Goal: Task Accomplishment & Management: Manage account settings

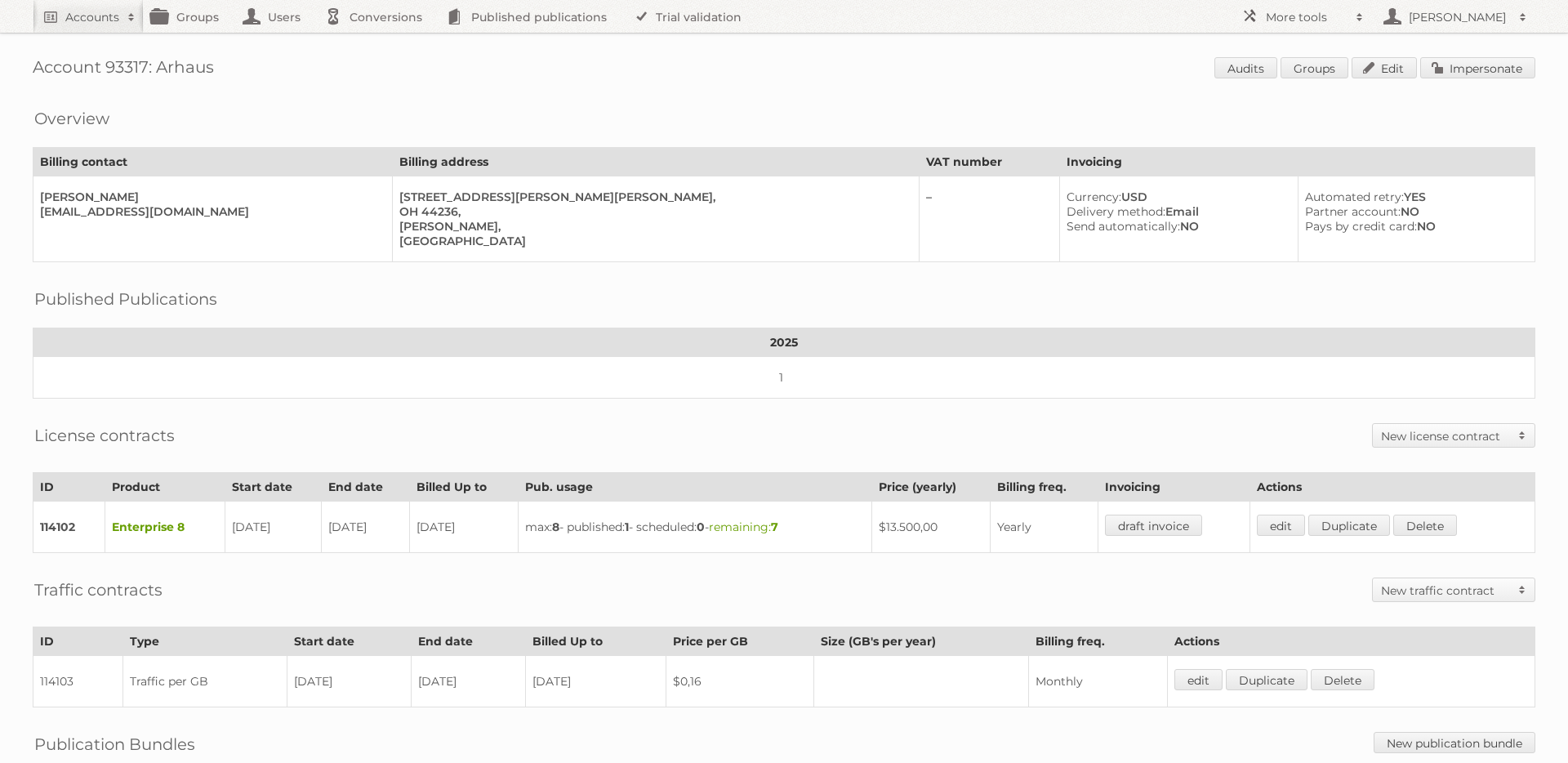
click at [124, 65] on h1 "Account 93317: Arhaus Audits Groups Edit Impersonate" at bounding box center [783, 70] width 1503 height 24
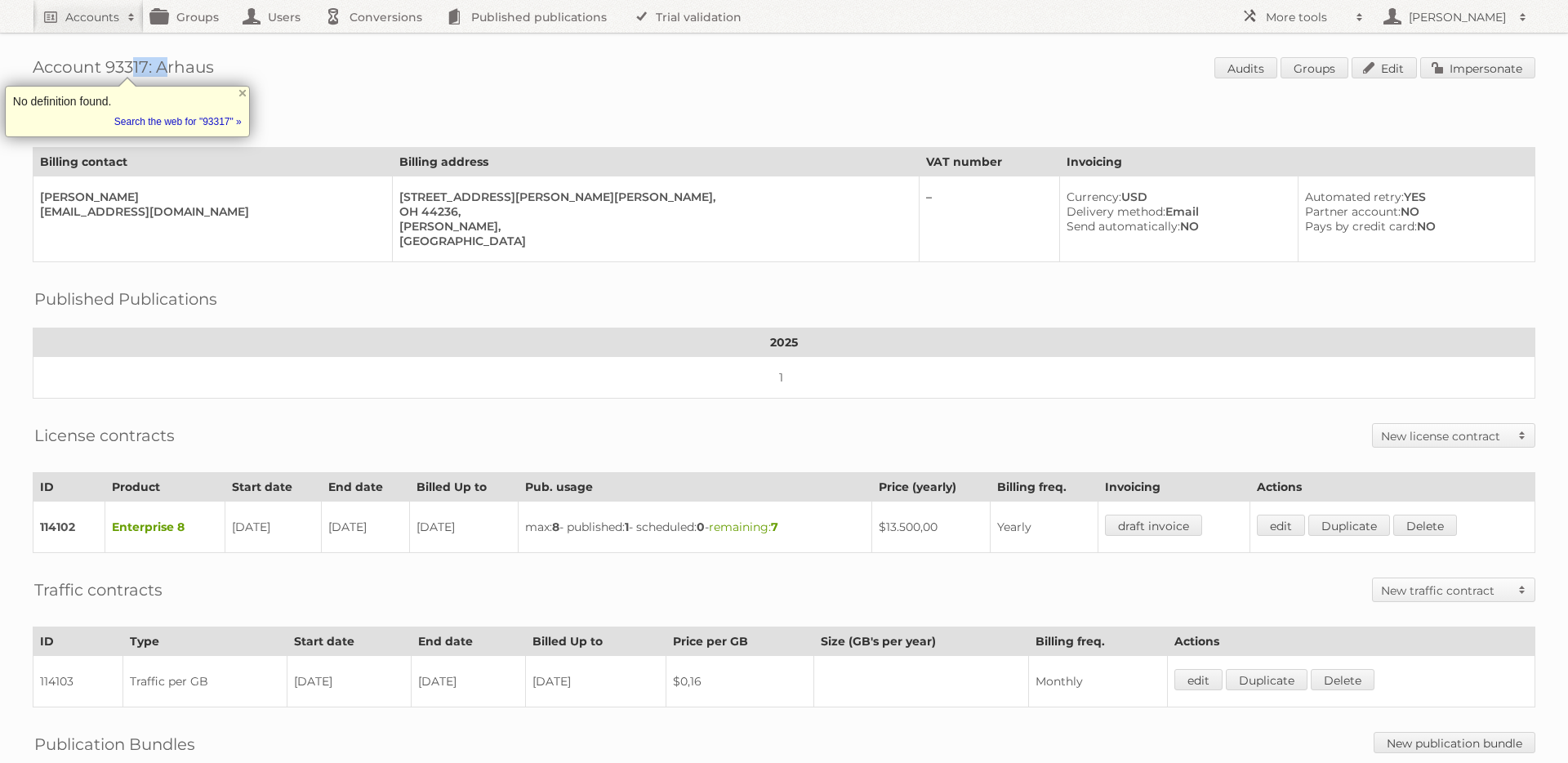
copy h1 "93317"
click at [1326, 17] on h2 "More tools" at bounding box center [1307, 17] width 82 height 17
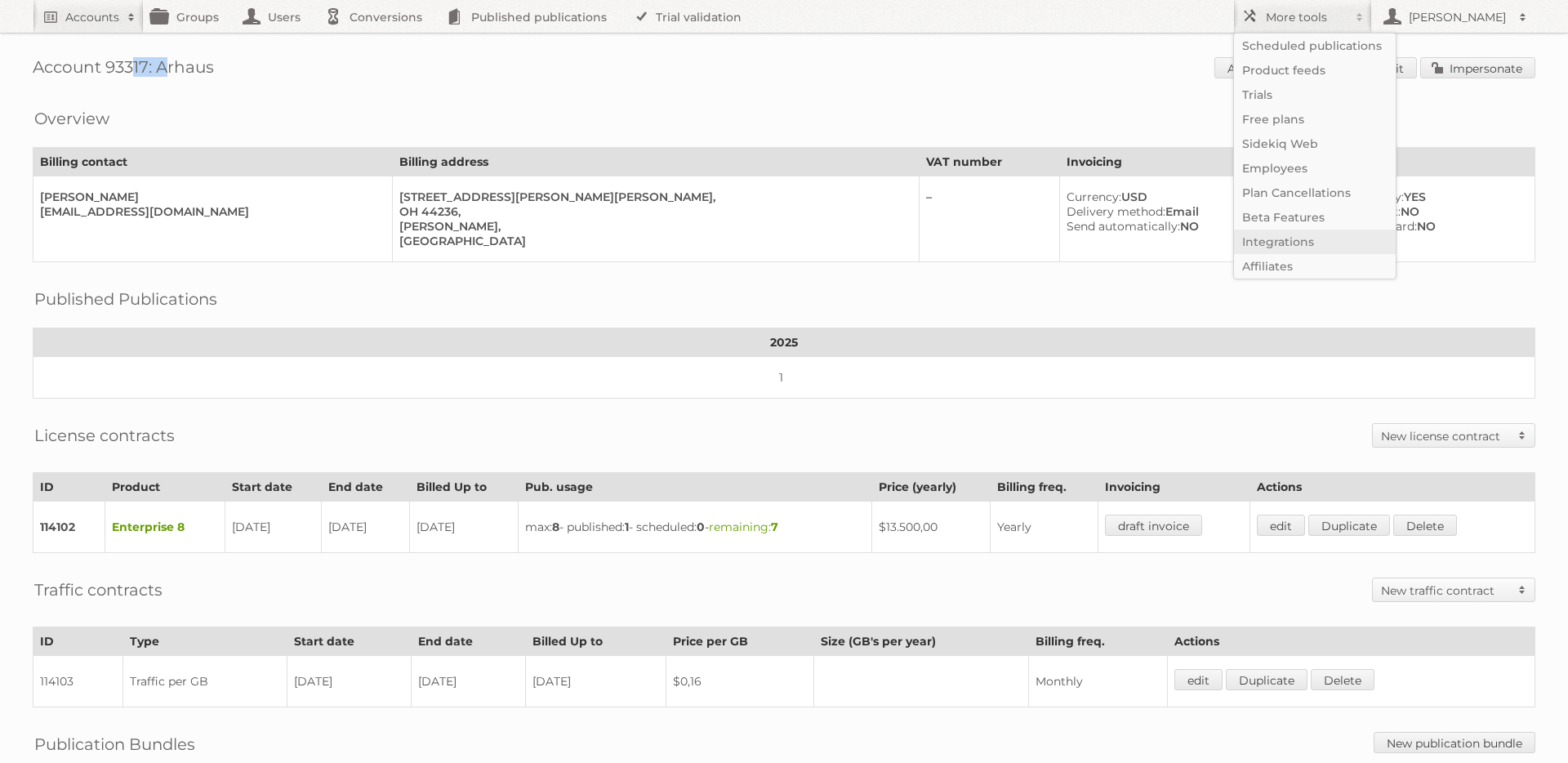
click at [1319, 236] on link "Integrations" at bounding box center [1314, 242] width 161 height 24
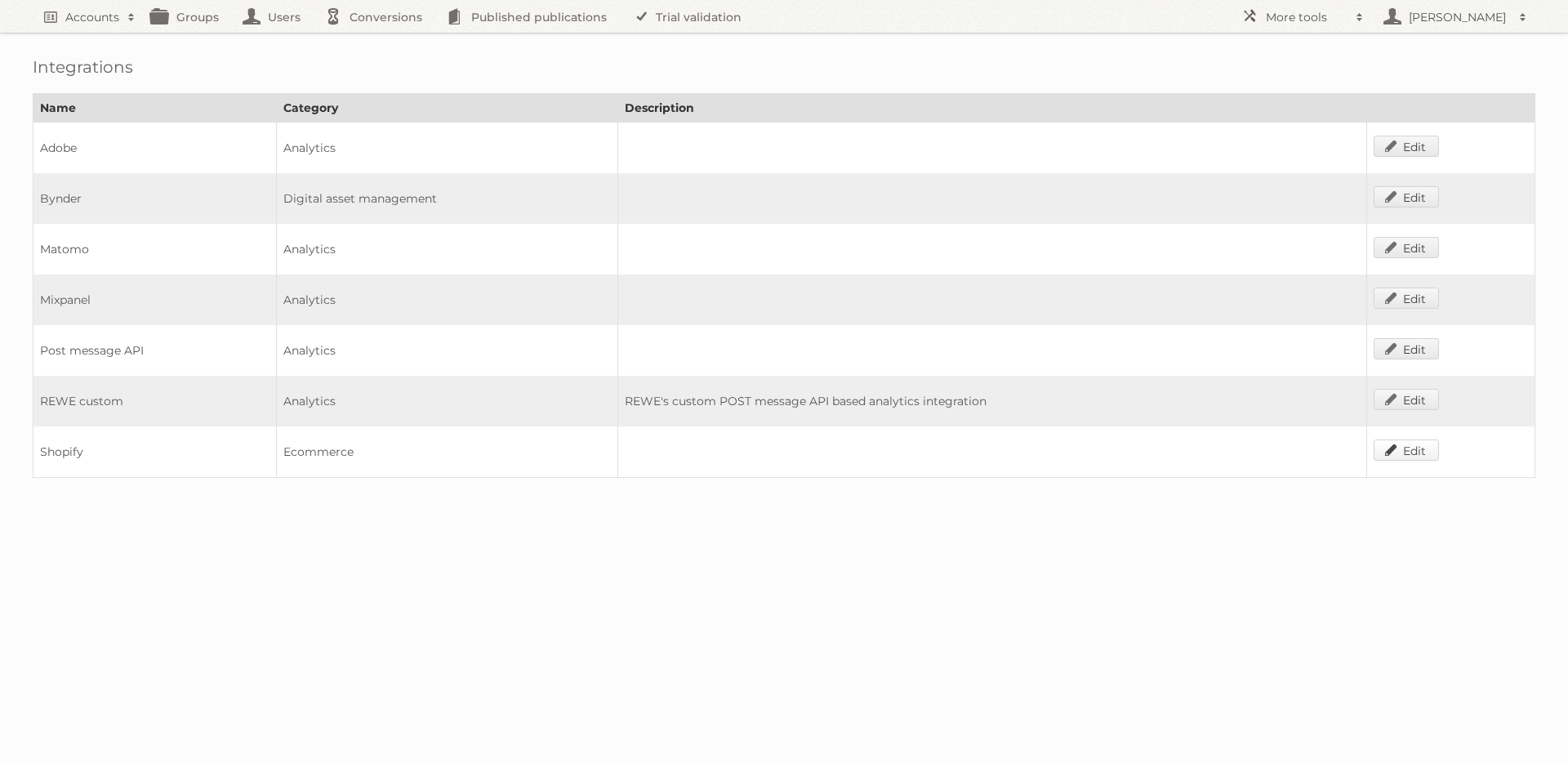
click at [1388, 456] on link "Edit" at bounding box center [1406, 450] width 65 height 21
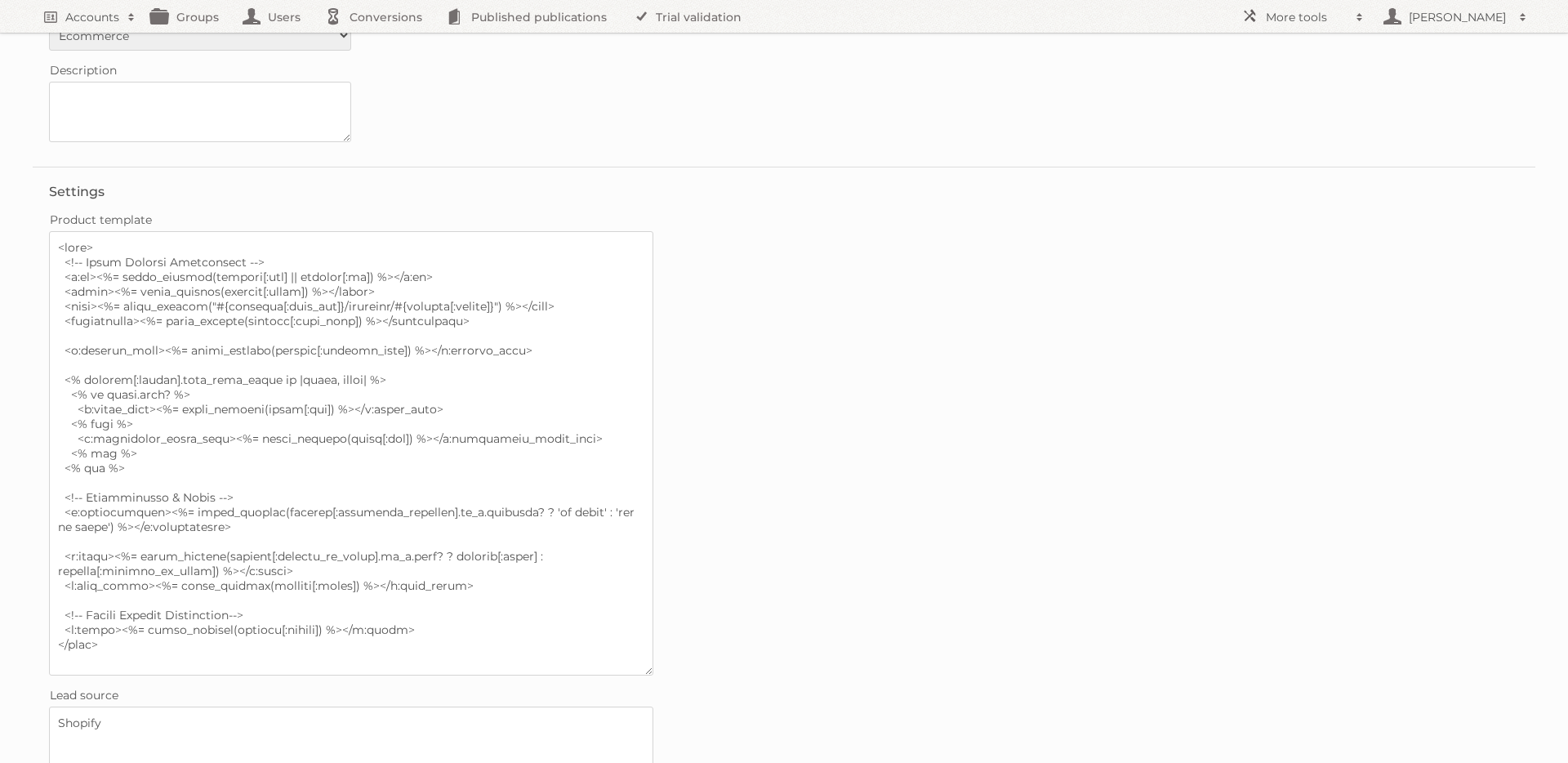
scroll to position [122, 0]
